Goal: Navigation & Orientation: Find specific page/section

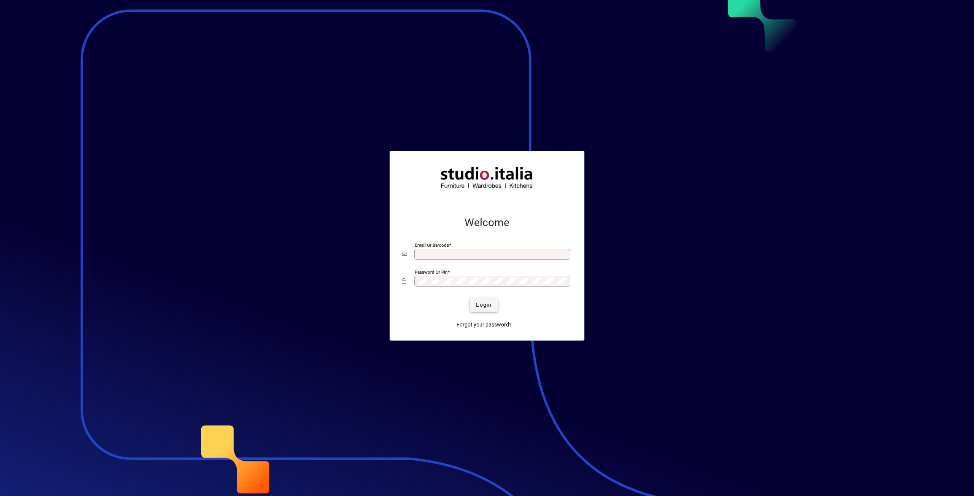
type input "**********"
click at [493, 306] on span "submit" at bounding box center [484, 305] width 28 height 18
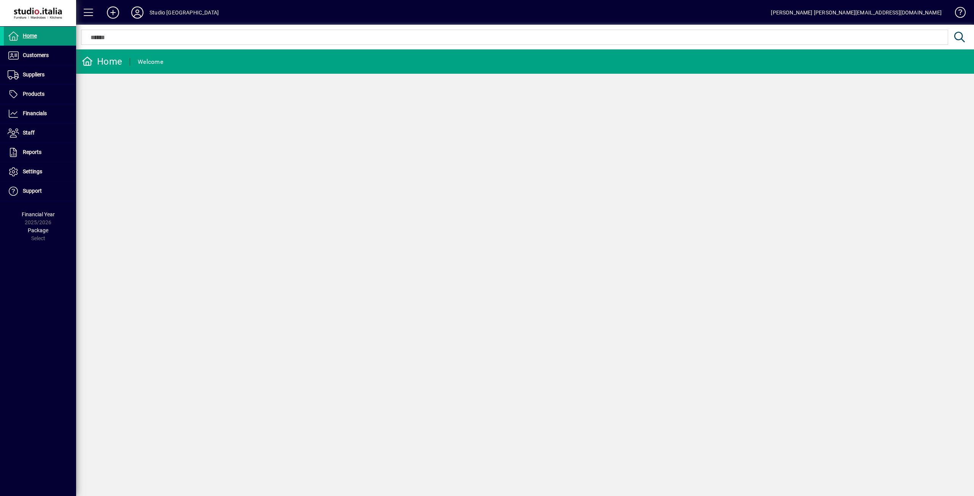
click at [32, 36] on span "Home" at bounding box center [30, 36] width 14 height 6
